Goal: Find specific page/section: Find specific page/section

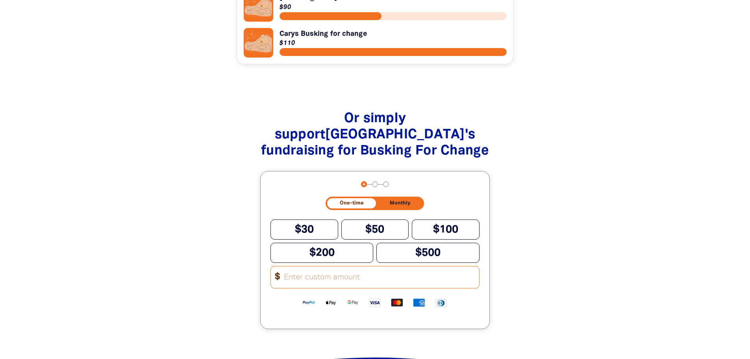
scroll to position [630, 0]
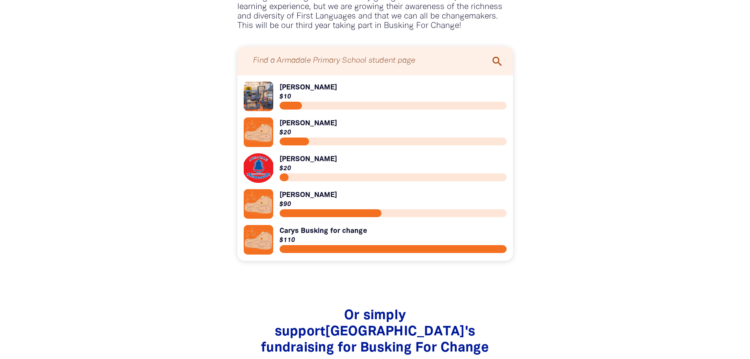
click at [342, 63] on input "Find a Armadale Primary School student page" at bounding box center [375, 60] width 260 height 21
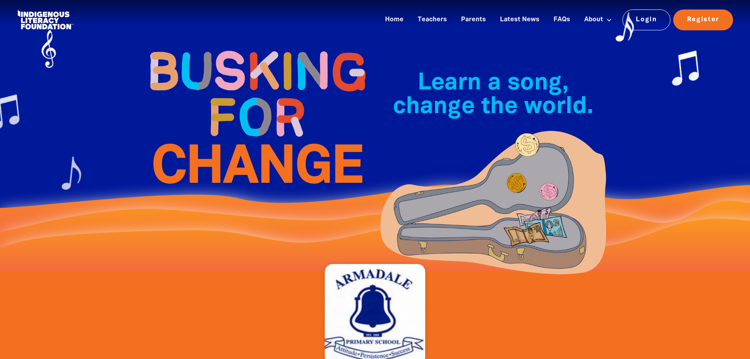
scroll to position [118, 0]
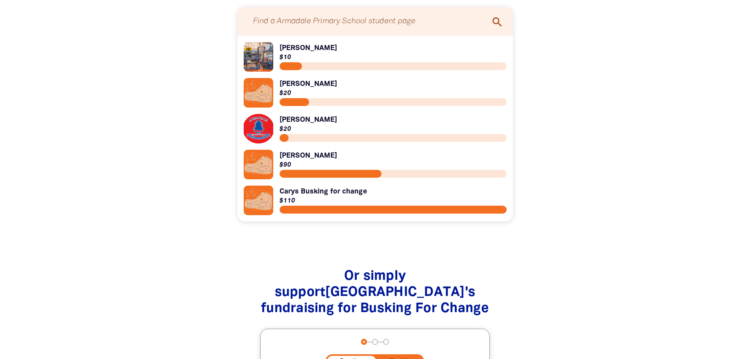
scroll to position [512, 0]
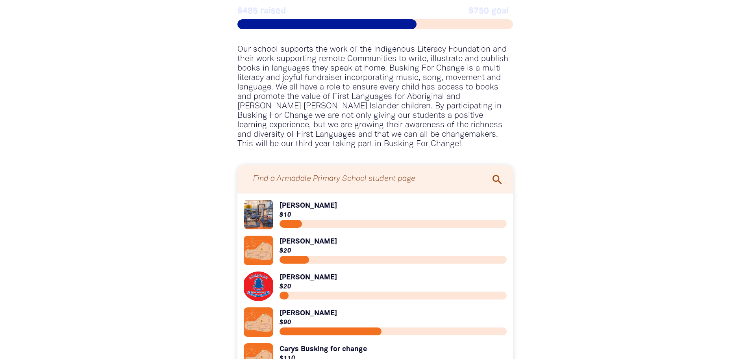
click at [431, 192] on div "Find a Armadale Primary School student page" at bounding box center [375, 179] width 276 height 29
click at [429, 182] on input "Find a Armadale Primary School student page" at bounding box center [375, 179] width 260 height 21
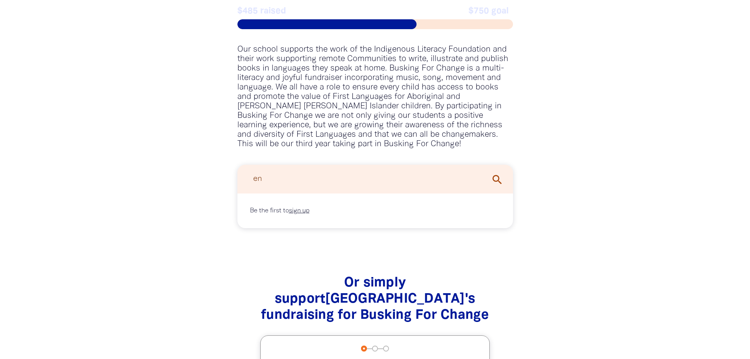
type input "e"
type input "a"
